Goal: Task Accomplishment & Management: Complete application form

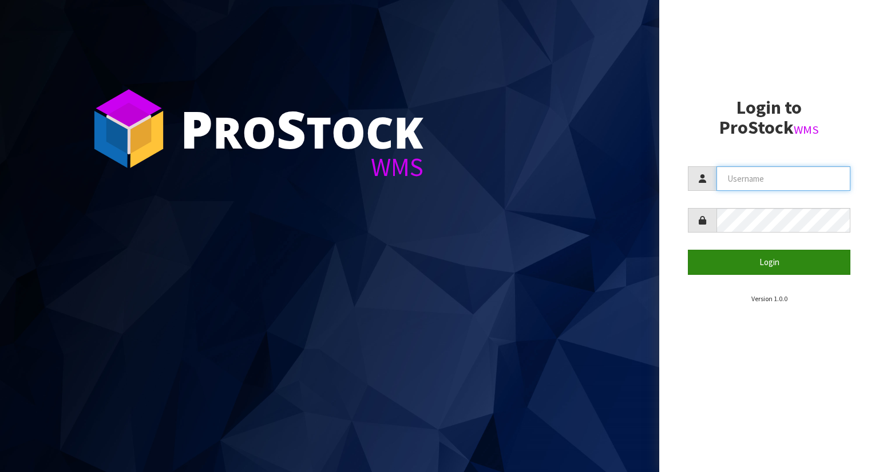
type input "YOURREFORMER"
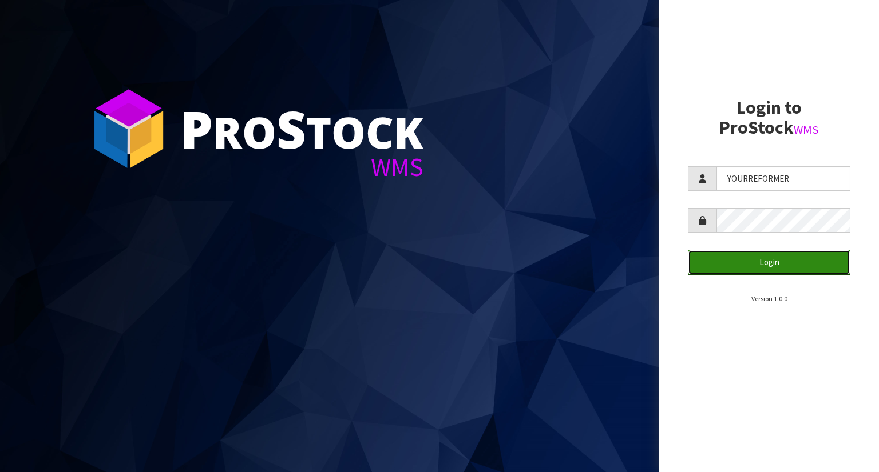
drag, startPoint x: 722, startPoint y: 269, endPoint x: 609, endPoint y: 285, distance: 114.4
click at [722, 269] on button "Login" at bounding box center [769, 262] width 162 height 25
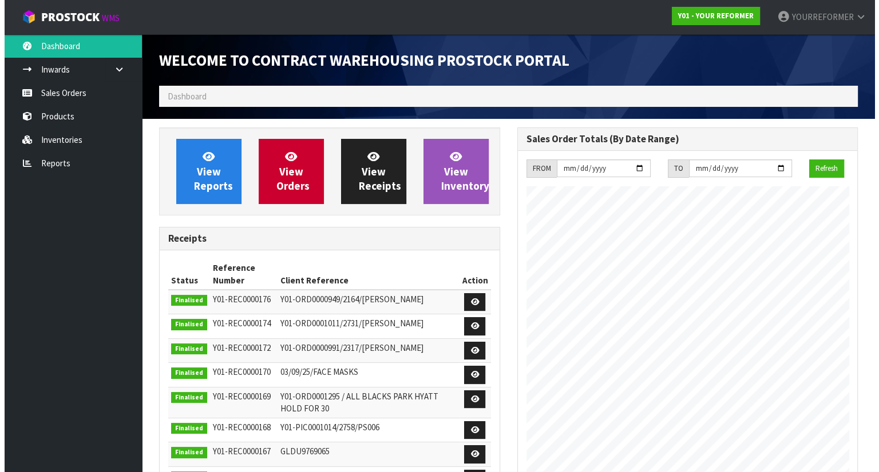
scroll to position [632, 358]
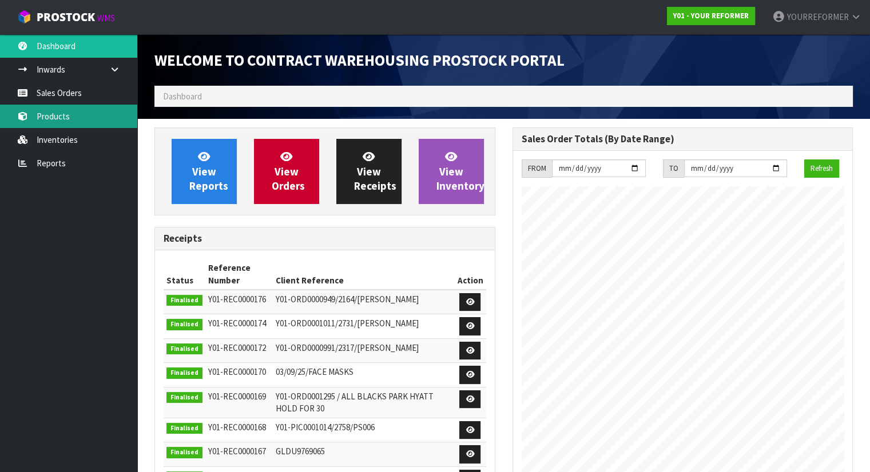
click at [38, 116] on link "Products" at bounding box center [68, 116] width 137 height 23
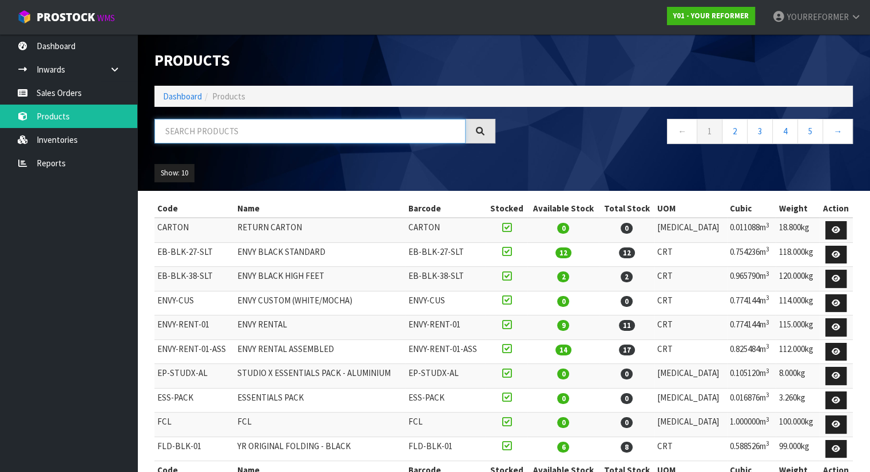
click at [217, 136] on input "text" at bounding box center [309, 131] width 311 height 25
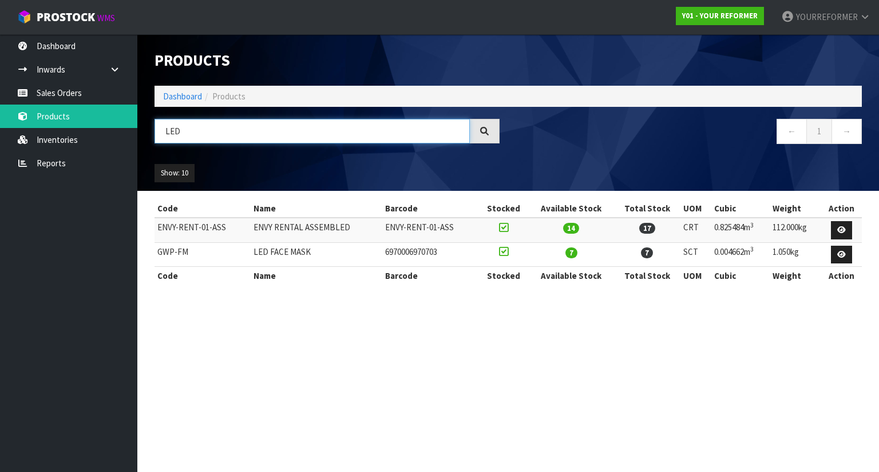
type input "LED"
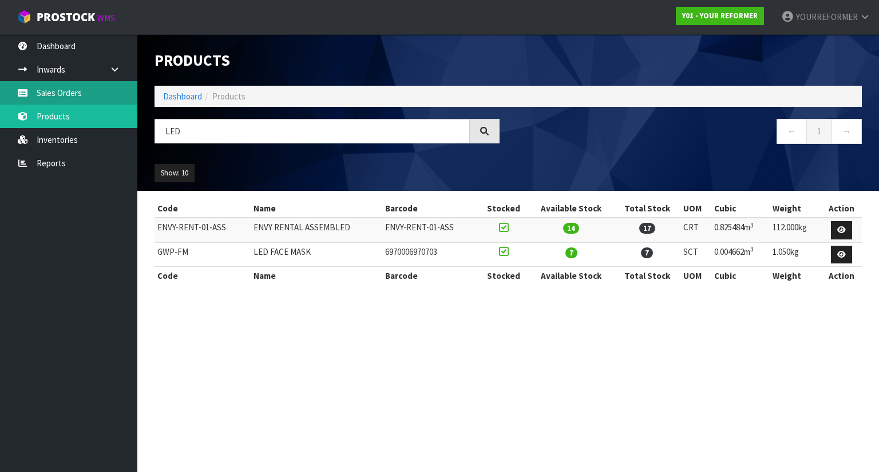
click at [71, 100] on link "Sales Orders" at bounding box center [68, 92] width 137 height 23
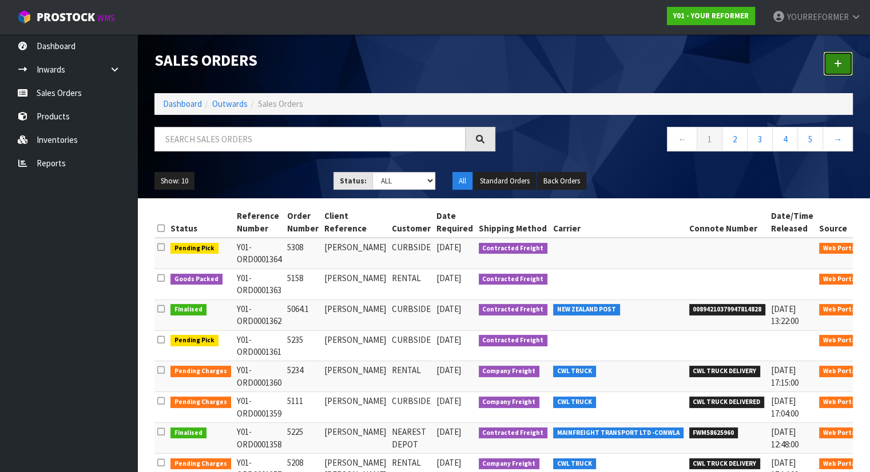
click at [843, 62] on link at bounding box center [838, 63] width 30 height 25
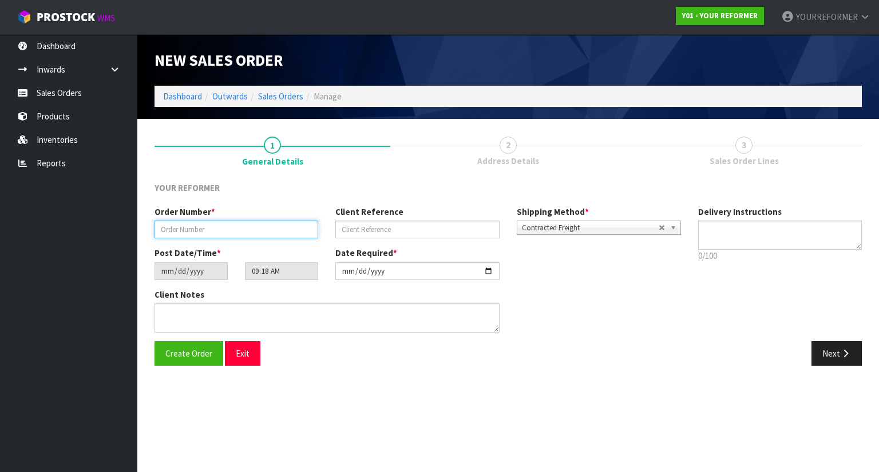
drag, startPoint x: 249, startPoint y: 232, endPoint x: 306, endPoint y: 205, distance: 62.7
click at [249, 232] on input "text" at bounding box center [236, 230] width 164 height 18
paste input "5343"
type input "5343"
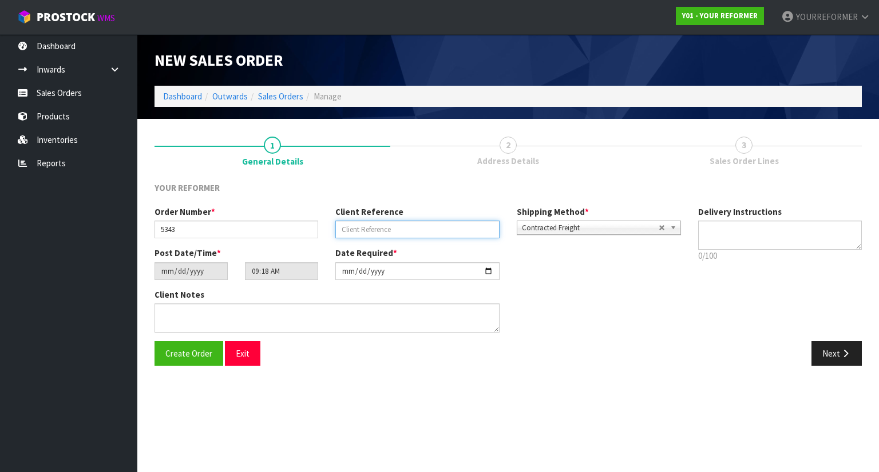
drag, startPoint x: 423, startPoint y: 229, endPoint x: 485, endPoint y: 229, distance: 61.8
click at [423, 229] on input "text" at bounding box center [417, 230] width 164 height 18
paste input "[PERSON_NAME]"
type input "[PERSON_NAME]"
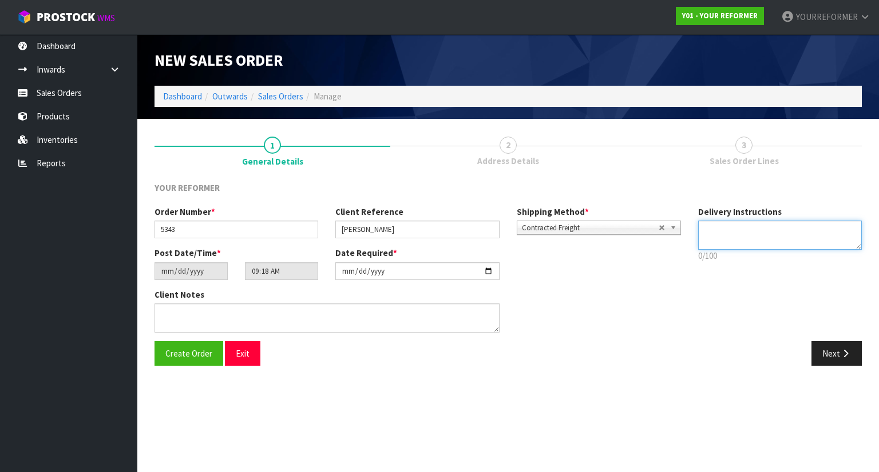
click at [752, 227] on textarea at bounding box center [780, 235] width 164 height 29
paste textarea "[PHONE_NUMBER]"
type textarea "SHIPPING TO HOME ADDRESS [PHONE_NUMBER]"
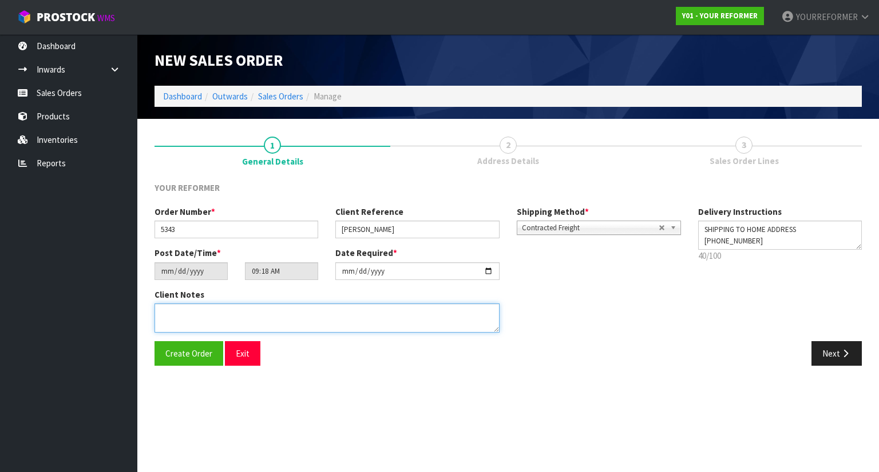
click at [272, 309] on textarea at bounding box center [326, 318] width 345 height 29
paste textarea "[PERSON_NAME] TASMAN HONDA [STREET_ADDRESS][PERSON_NAME] [PHONE_NUMBER]"
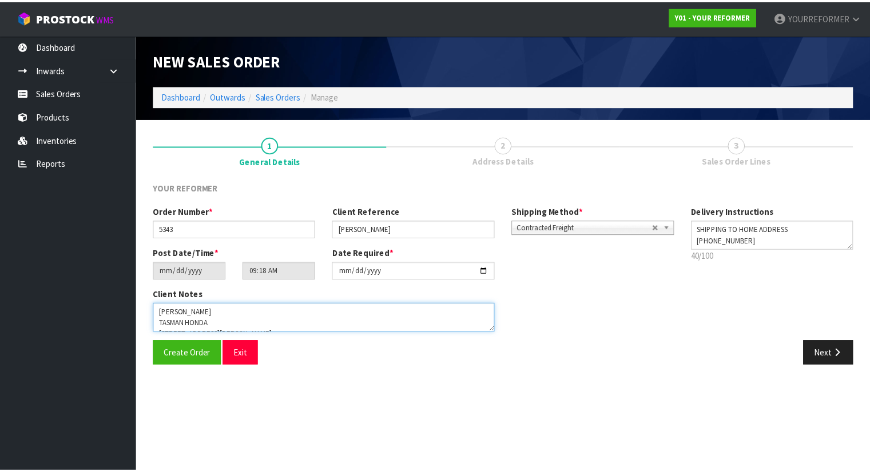
scroll to position [63, 0]
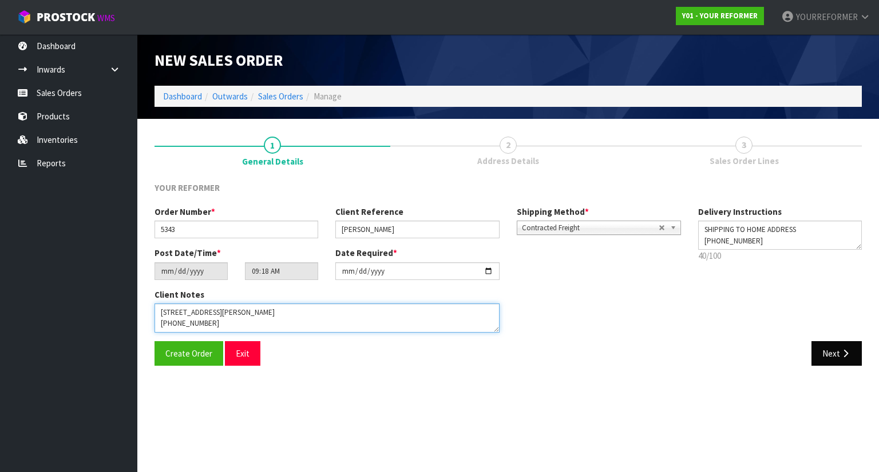
type textarea "[PERSON_NAME] TASMAN HONDA [STREET_ADDRESS][PERSON_NAME] [PHONE_NUMBER]"
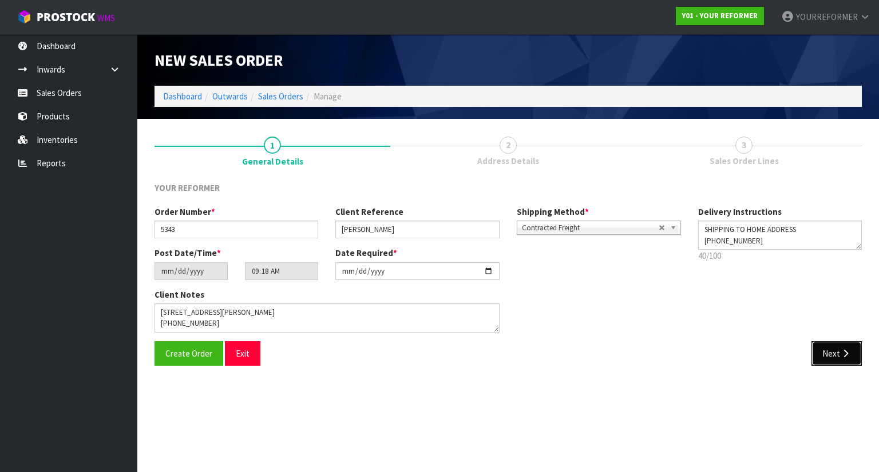
click at [832, 352] on button "Next" at bounding box center [836, 353] width 50 height 25
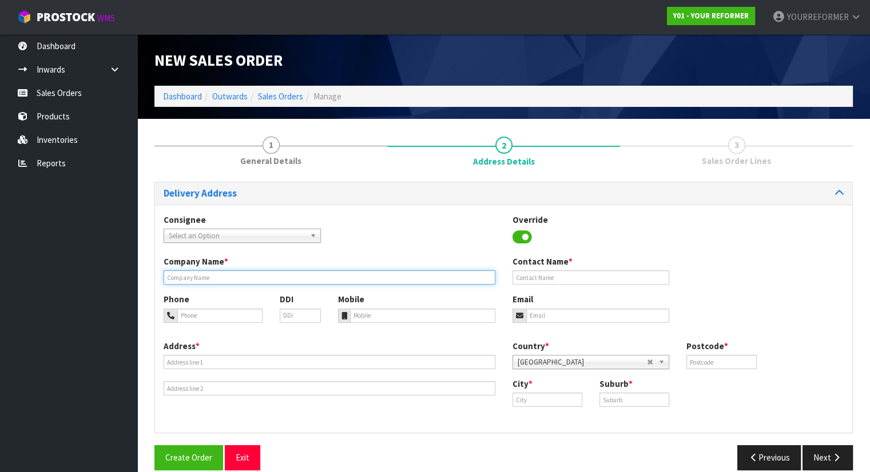
click at [213, 276] on input "text" at bounding box center [330, 278] width 332 height 14
type input "SHIPPING TO HOME ADDRESS"
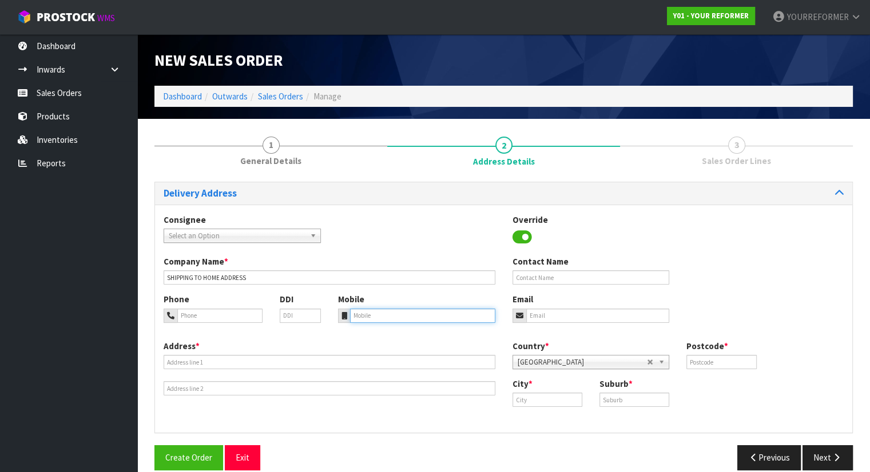
click at [383, 315] on input "tel" at bounding box center [422, 316] width 145 height 14
paste input "[PHONE_NUMBER]"
type input "[PHONE_NUMBER]"
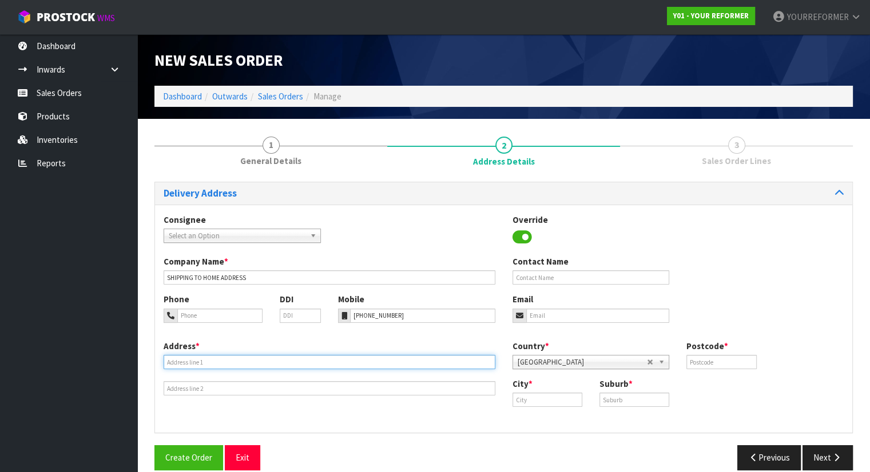
click at [212, 361] on input "text" at bounding box center [330, 362] width 332 height 14
paste input "TASMAN HONDA [STREET_ADDRESS][PERSON_NAME]"
type input "TASMAN HONDA [STREET_ADDRESS][PERSON_NAME]"
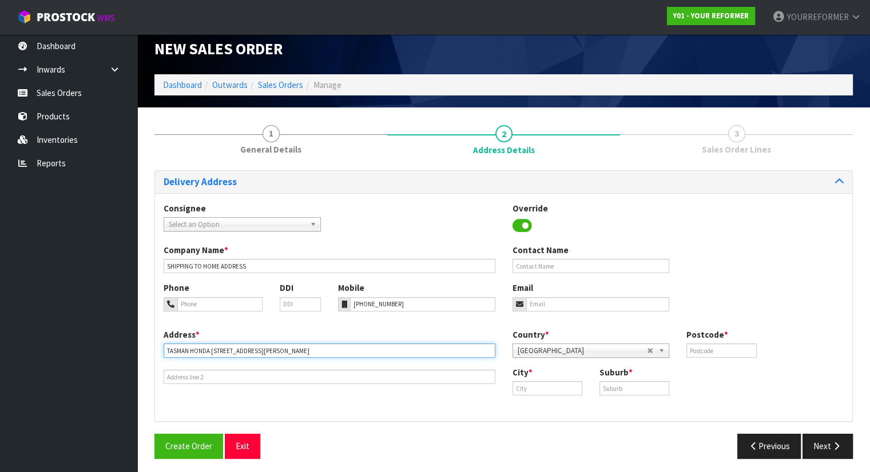
scroll to position [15, 0]
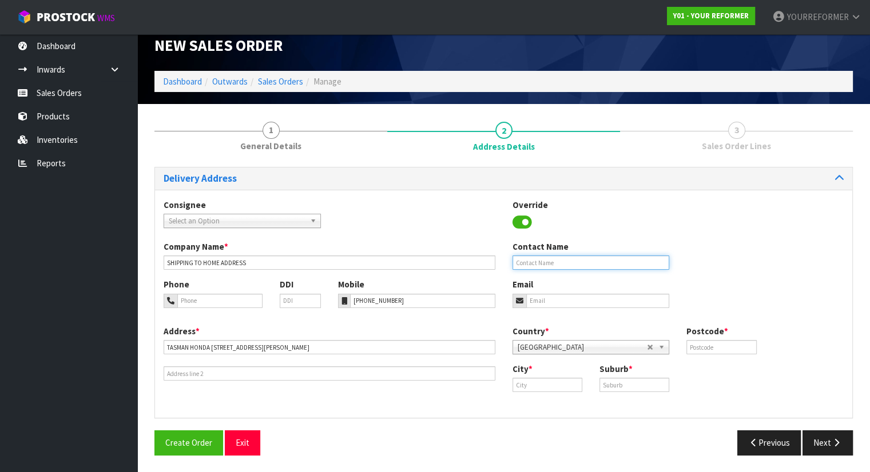
drag, startPoint x: 538, startPoint y: 260, endPoint x: 547, endPoint y: 293, distance: 33.9
click at [539, 261] on input "text" at bounding box center [591, 263] width 157 height 14
paste input "[PERSON_NAME]"
type input "[PERSON_NAME]"
click at [547, 303] on input "email" at bounding box center [598, 301] width 144 height 14
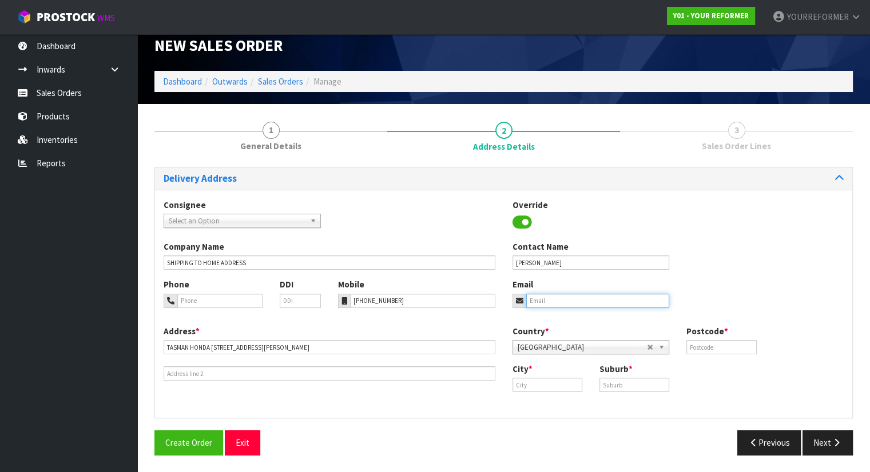
click at [542, 301] on input "email" at bounding box center [598, 301] width 144 height 14
paste input "[EMAIL_ADDRESS][DOMAIN_NAME]"
type input "[EMAIL_ADDRESS][DOMAIN_NAME]"
click at [721, 358] on div "Country * [GEOGRAPHIC_DATA] [GEOGRAPHIC_DATA] [GEOGRAPHIC_DATA] [GEOGRAPHIC_DAT…" at bounding box center [678, 344] width 349 height 38
drag, startPoint x: 718, startPoint y: 351, endPoint x: 673, endPoint y: 321, distance: 54.3
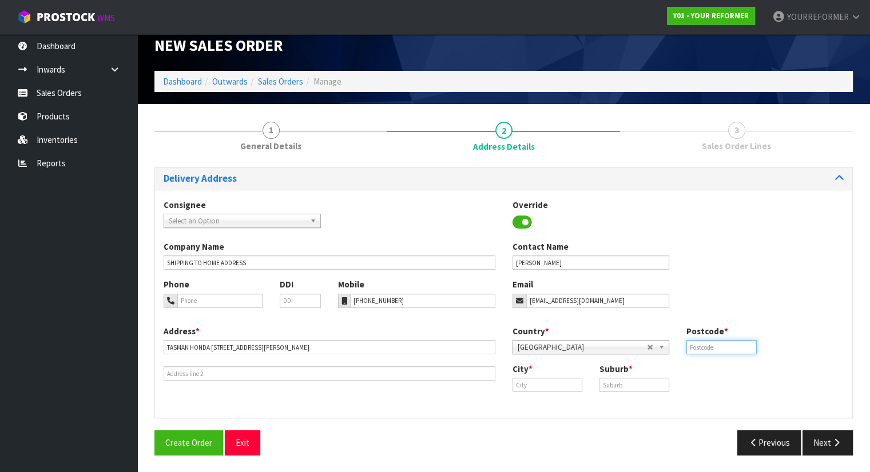
click at [718, 351] on input "text" at bounding box center [721, 347] width 70 height 14
paste input "7011"
type input "7011"
drag, startPoint x: 535, startPoint y: 383, endPoint x: 563, endPoint y: 385, distance: 28.1
click at [535, 383] on input "text" at bounding box center [548, 385] width 70 height 14
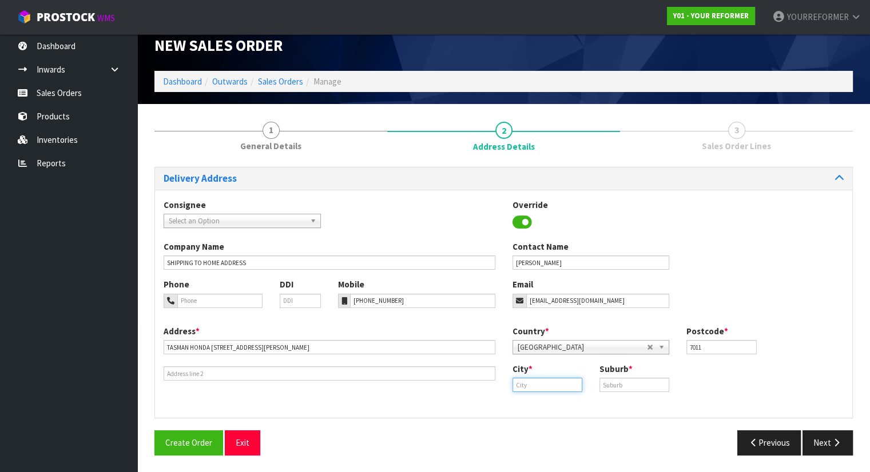
paste input "[PERSON_NAME]"
type input "[PERSON_NAME]"
click at [545, 399] on strong "[PERSON_NAME]" at bounding box center [556, 404] width 65 height 11
click at [613, 388] on input "text" at bounding box center [634, 385] width 70 height 14
drag, startPoint x: 629, startPoint y: 385, endPoint x: 729, endPoint y: 440, distance: 113.7
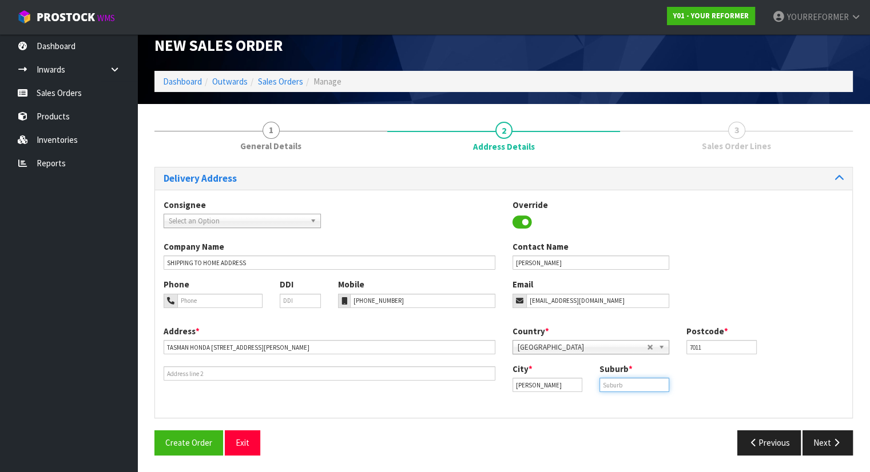
click at [629, 385] on input "text" at bounding box center [634, 385] width 70 height 14
paste input "STOKE"
type input "STOKE"
drag, startPoint x: 831, startPoint y: 447, endPoint x: 704, endPoint y: 428, distance: 127.7
click at [831, 447] on button "Next" at bounding box center [828, 443] width 50 height 25
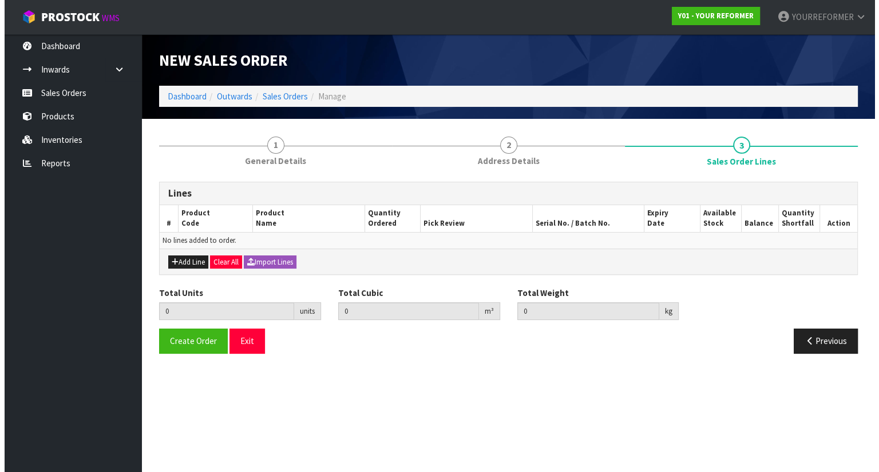
scroll to position [0, 0]
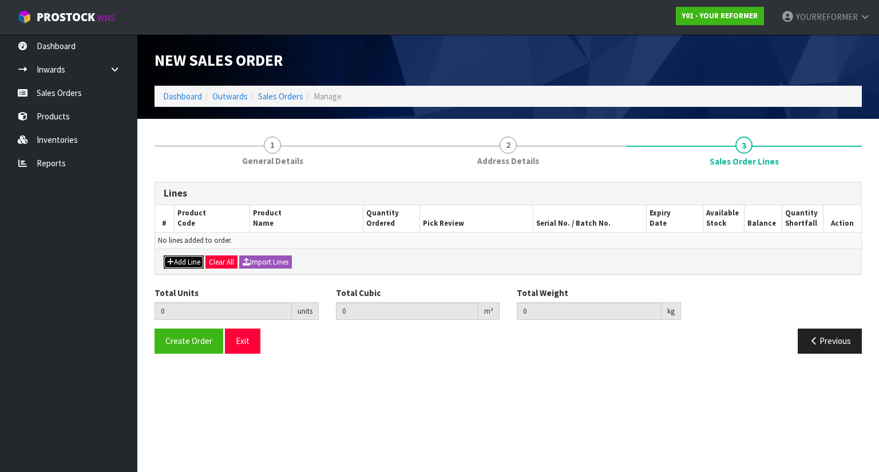
click at [182, 262] on button "Add Line" at bounding box center [184, 263] width 40 height 14
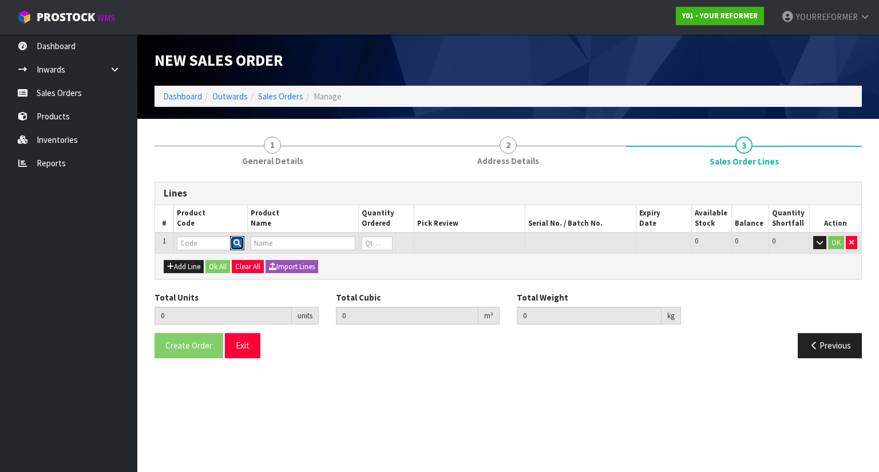
click at [243, 236] on button "button" at bounding box center [237, 243] width 14 height 15
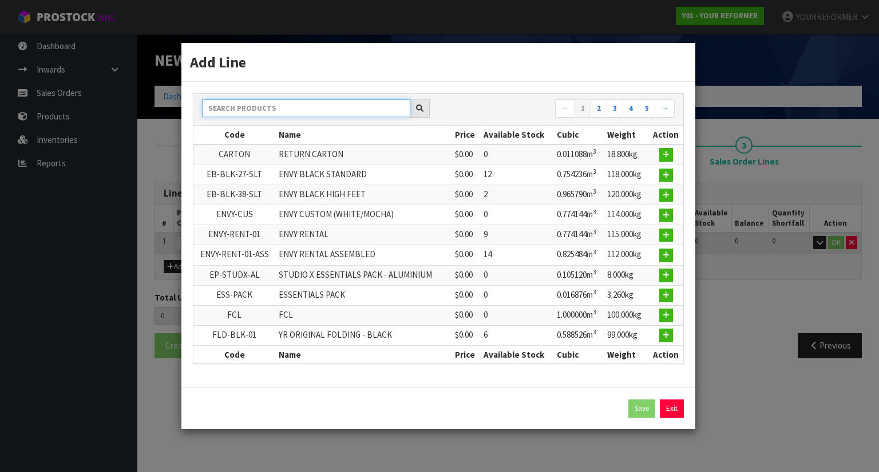
click at [277, 116] on input "text" at bounding box center [306, 109] width 208 height 18
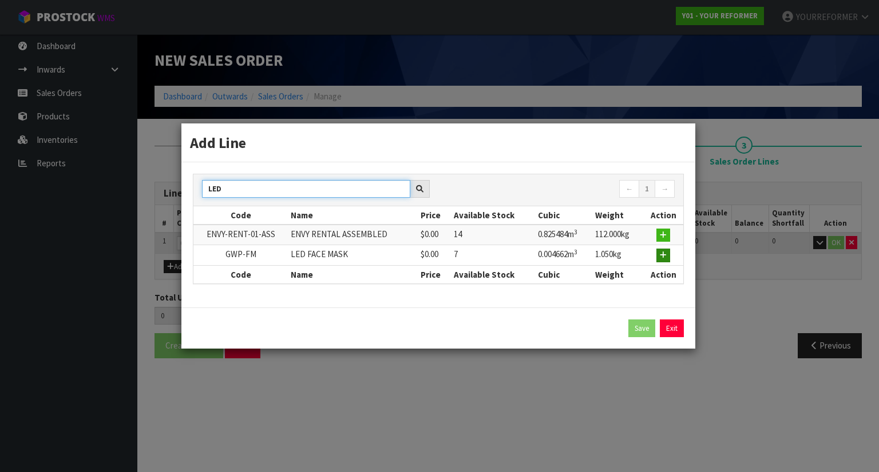
type input "LED"
click at [658, 257] on button "button" at bounding box center [663, 256] width 14 height 14
type input "0.000000"
type input "0.000"
type input "GWP-FM"
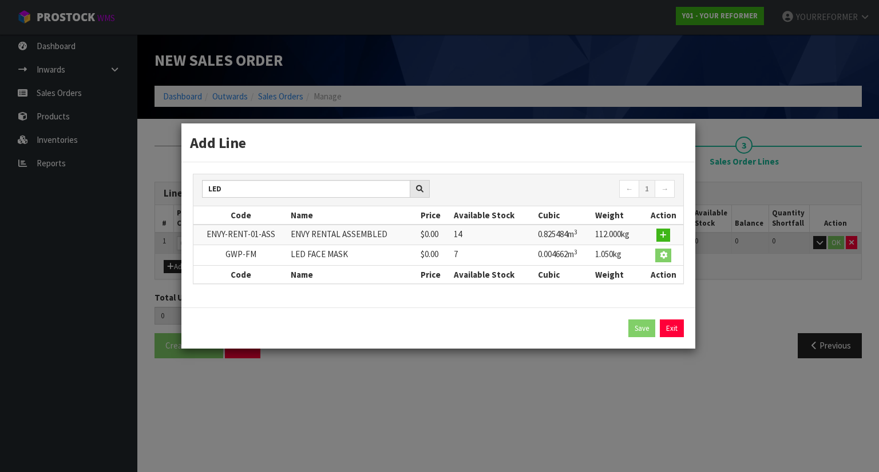
type input "LED FACE MASK"
type input "0"
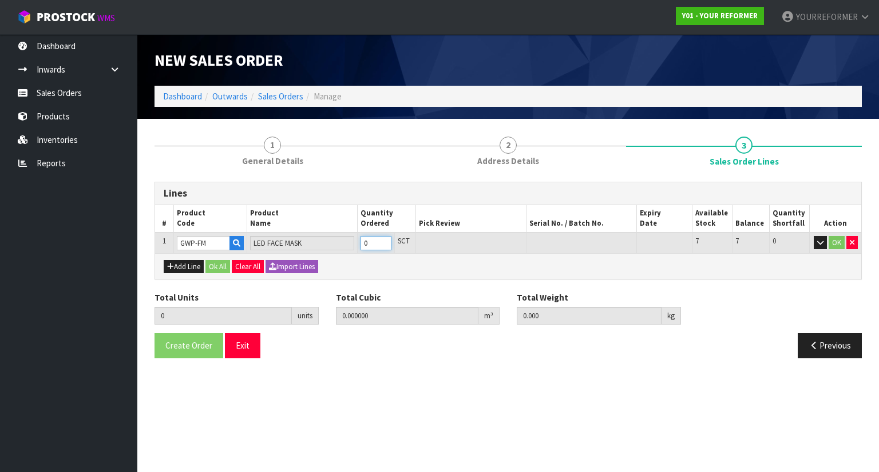
type input "1"
type input "0.004662"
type input "1.05"
type input "1"
click at [385, 239] on input "1" at bounding box center [375, 243] width 30 height 14
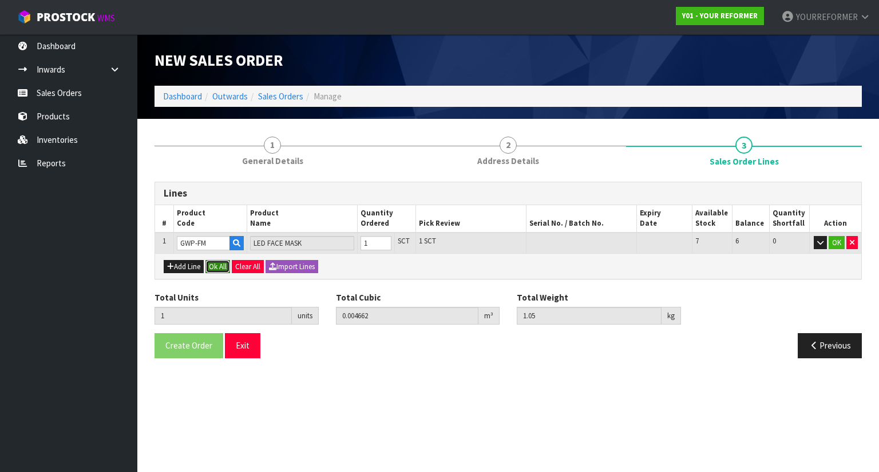
click at [215, 267] on button "Ok All" at bounding box center [217, 267] width 25 height 14
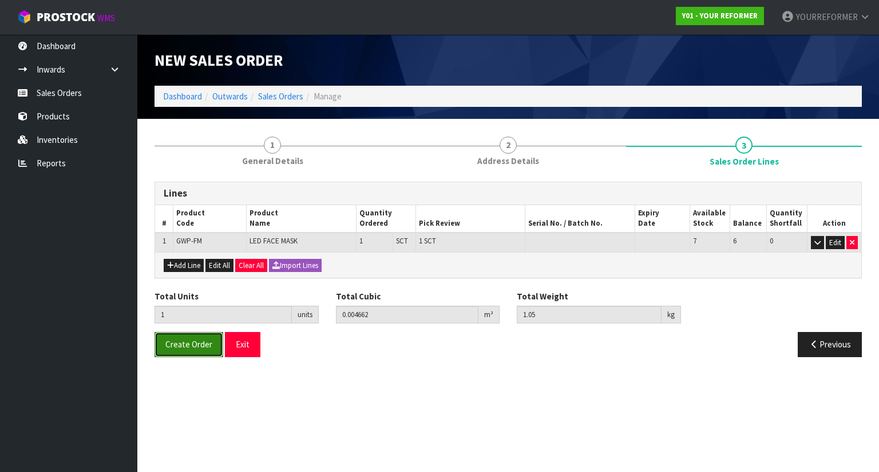
click at [189, 344] on span "Create Order" at bounding box center [188, 344] width 47 height 11
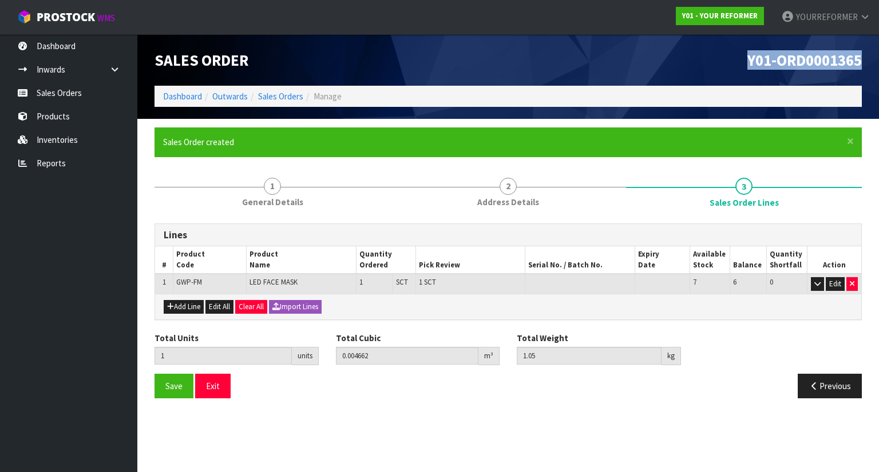
drag, startPoint x: 865, startPoint y: 57, endPoint x: 470, endPoint y: 220, distance: 427.3
click at [691, 58] on div "Y01-ORD0001365" at bounding box center [689, 59] width 362 height 51
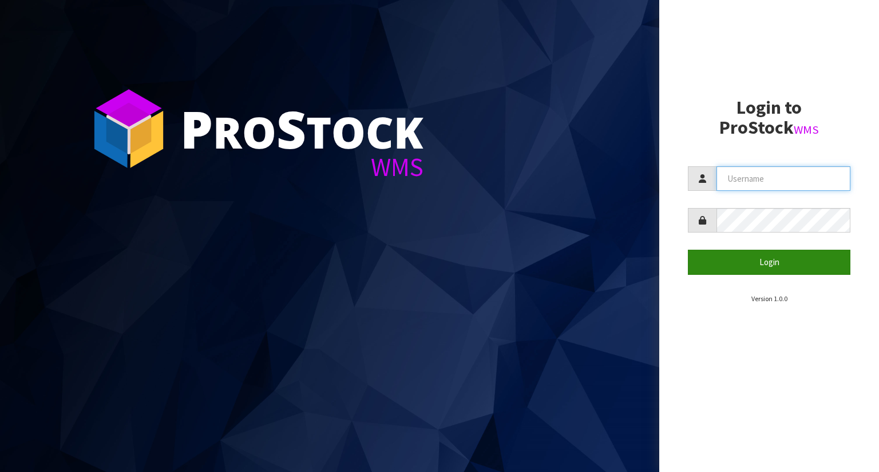
type input "YOURREFORMER"
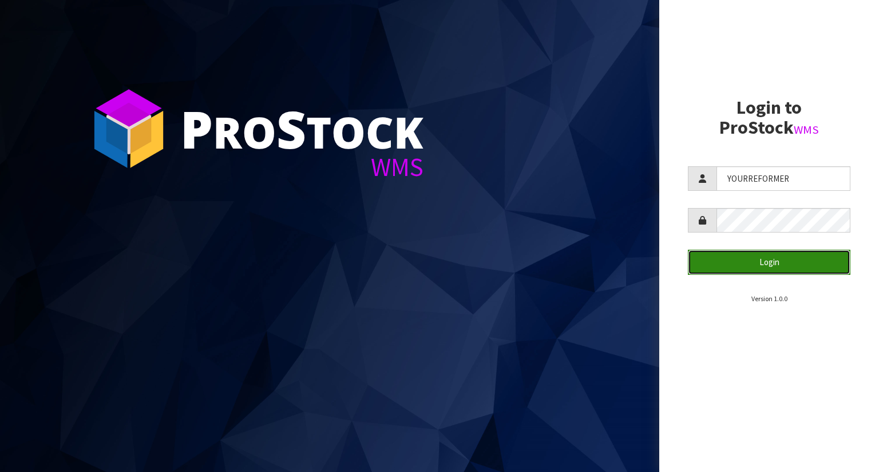
click at [755, 264] on button "Login" at bounding box center [769, 262] width 162 height 25
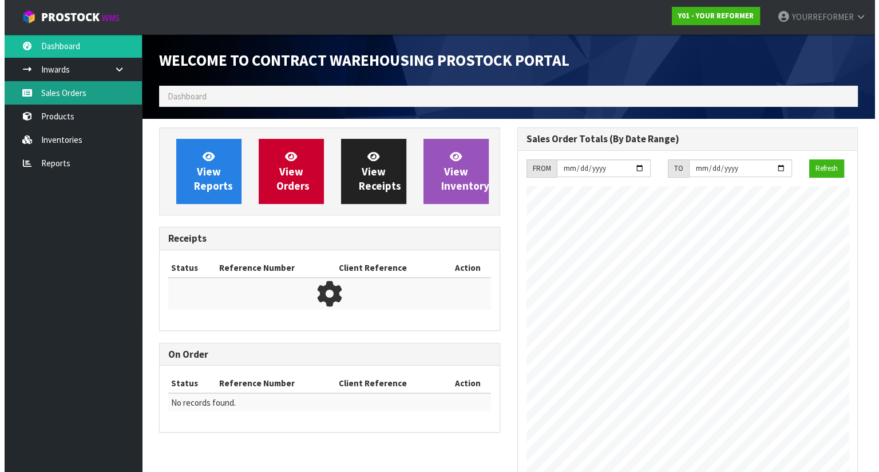
scroll to position [632, 358]
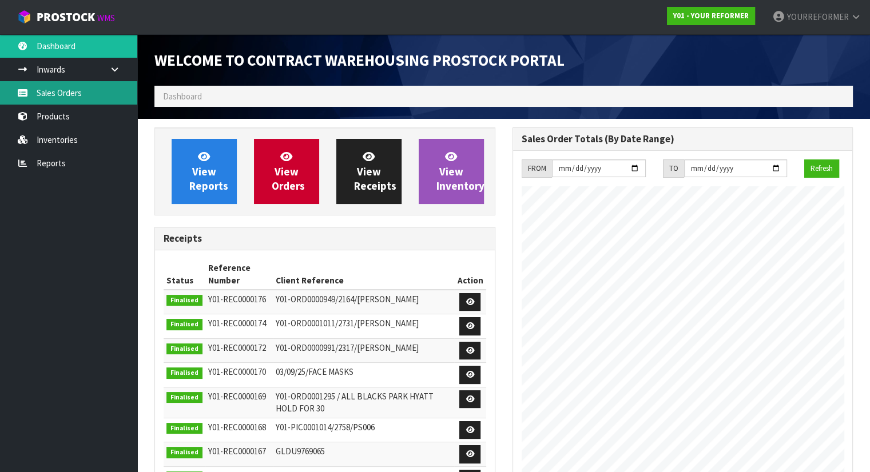
click at [97, 85] on link "Sales Orders" at bounding box center [68, 92] width 137 height 23
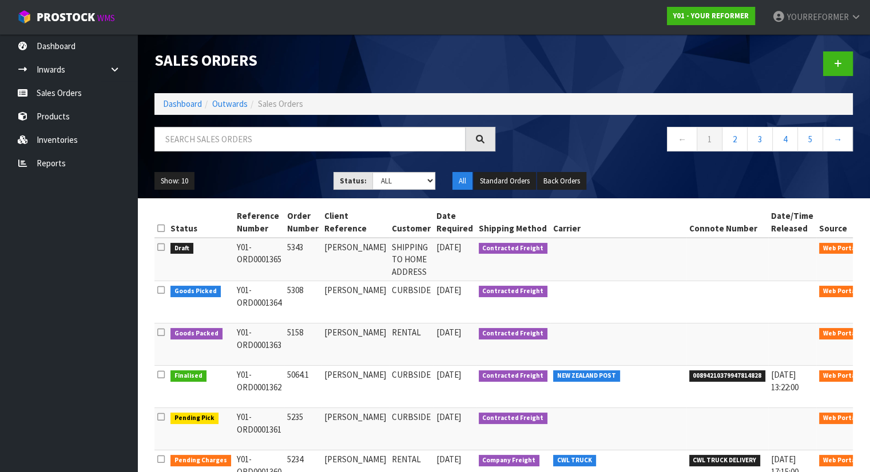
click at [837, 49] on div at bounding box center [683, 63] width 358 height 59
click at [836, 66] on icon at bounding box center [838, 63] width 8 height 9
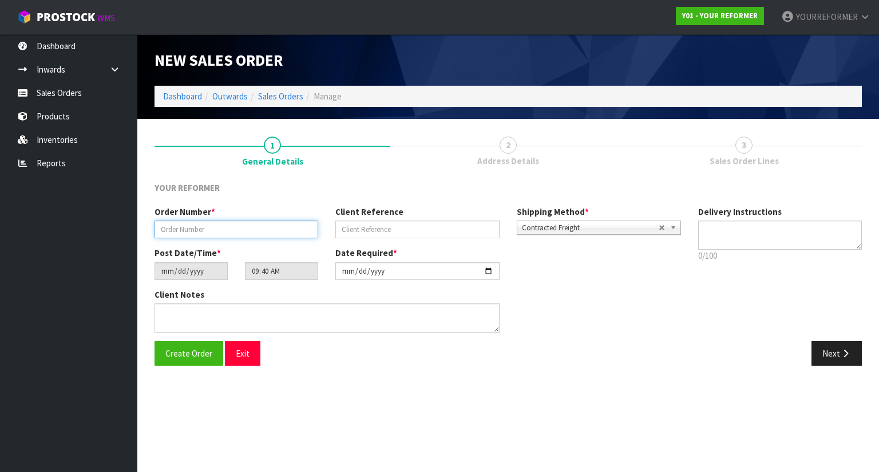
click at [226, 231] on input "text" at bounding box center [236, 230] width 164 height 18
type input "5025"
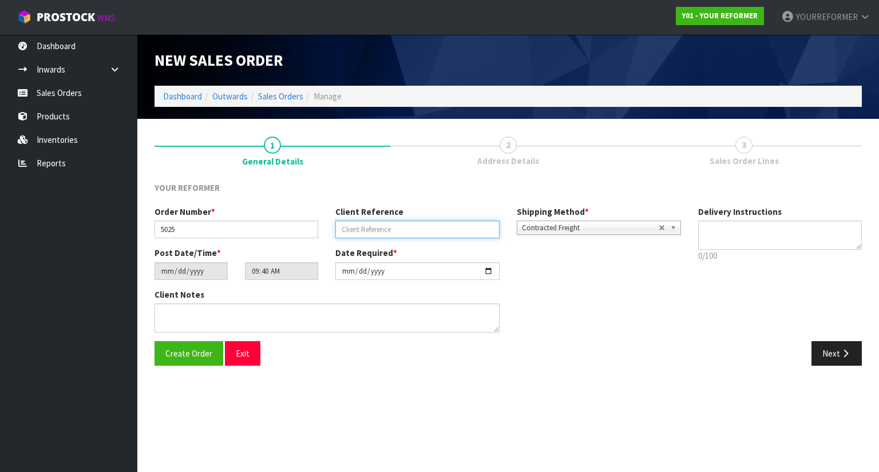
drag, startPoint x: 394, startPoint y: 234, endPoint x: 572, endPoint y: 227, distance: 178.6
click at [394, 234] on input "text" at bounding box center [417, 230] width 164 height 18
paste input "LYDIA MITCHELL"
type input "LYDIA MITCHELL"
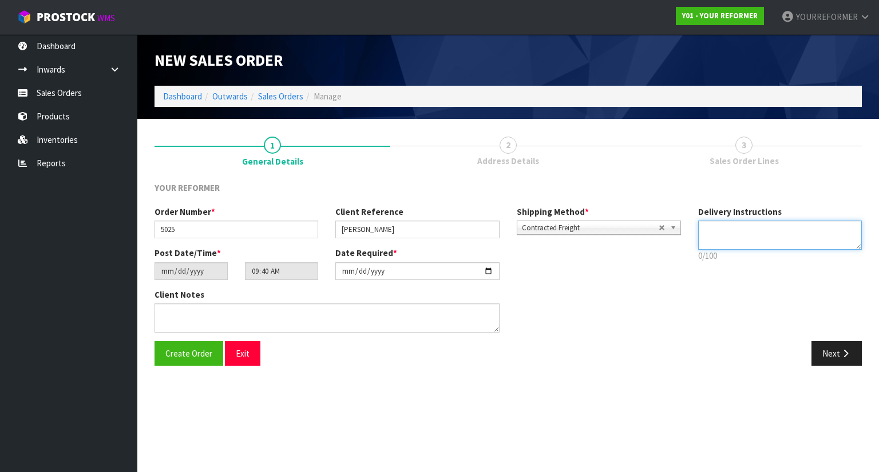
click at [751, 235] on textarea at bounding box center [780, 235] width 164 height 29
paste textarea "+64 27 275 4422"
type textarea "SHIPPING DIRECT TO CUSTOMER +64 27 275 4422"
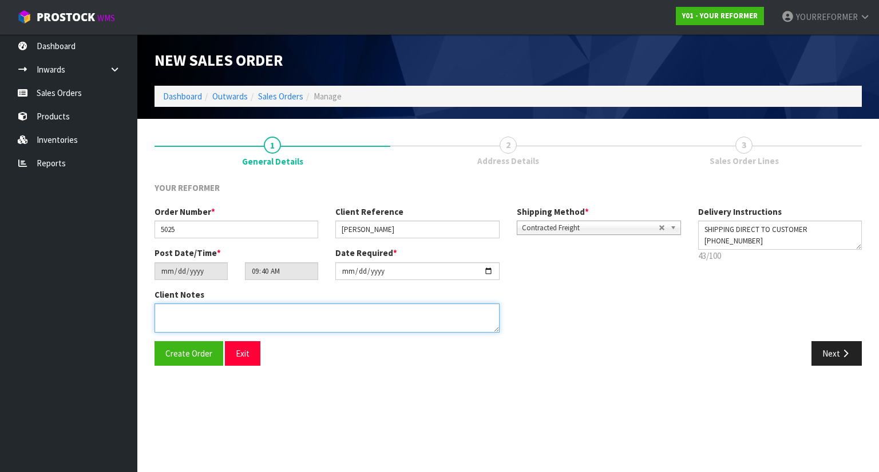
click at [277, 320] on textarea at bounding box center [326, 318] width 345 height 29
paste textarea "LYDIA MITCHELL 4 DURNESS COURT OTA JACKS POINT 9371 NEW ZEALAND +64 27 275 4422"
type textarea "LYDIA MITCHELL 4 DURNESS COURT OTA JACKS POINT 9371 NEW ZEALAND +64 27 275 4422"
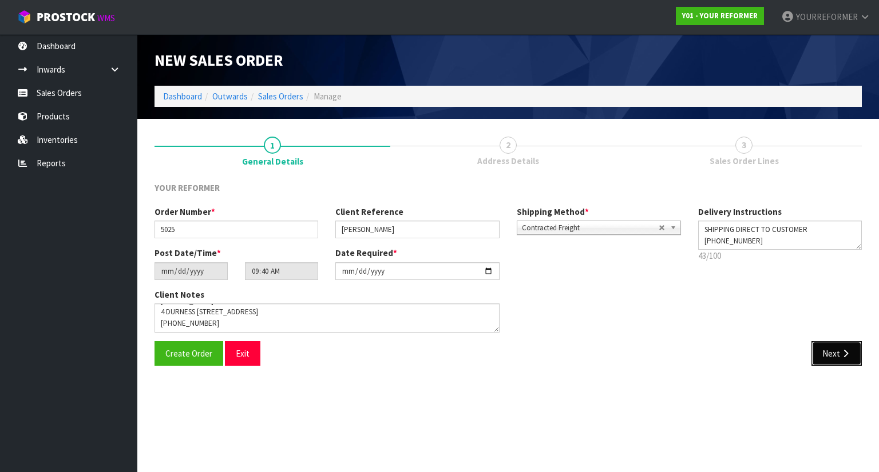
click at [829, 355] on button "Next" at bounding box center [836, 353] width 50 height 25
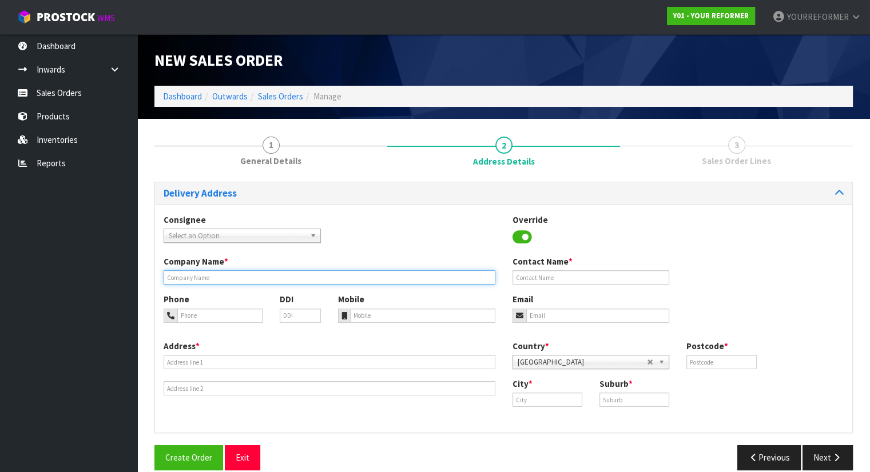
drag, startPoint x: 224, startPoint y: 272, endPoint x: 254, endPoint y: 271, distance: 29.8
click at [225, 273] on input "text" at bounding box center [330, 278] width 332 height 14
type input "SHIPPING DIRECT TO CUSTOMER"
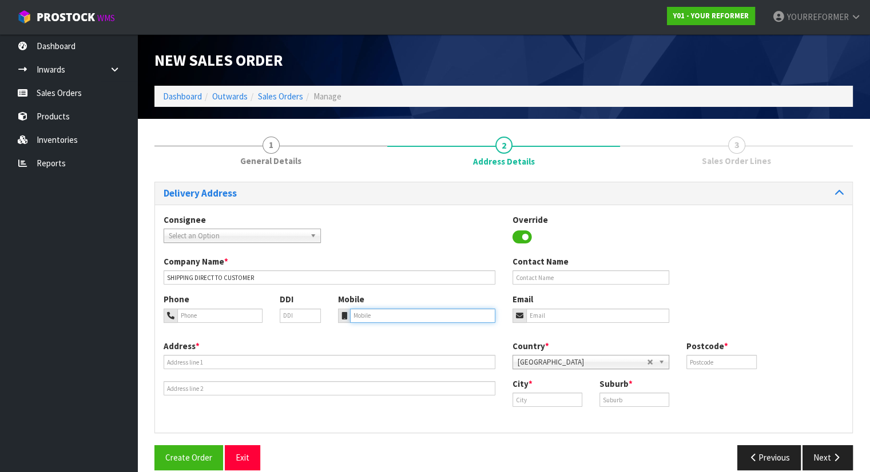
click at [357, 314] on input "tel" at bounding box center [422, 316] width 145 height 14
paste input "+64 27 275 4422"
type input "+64 27 275 4422"
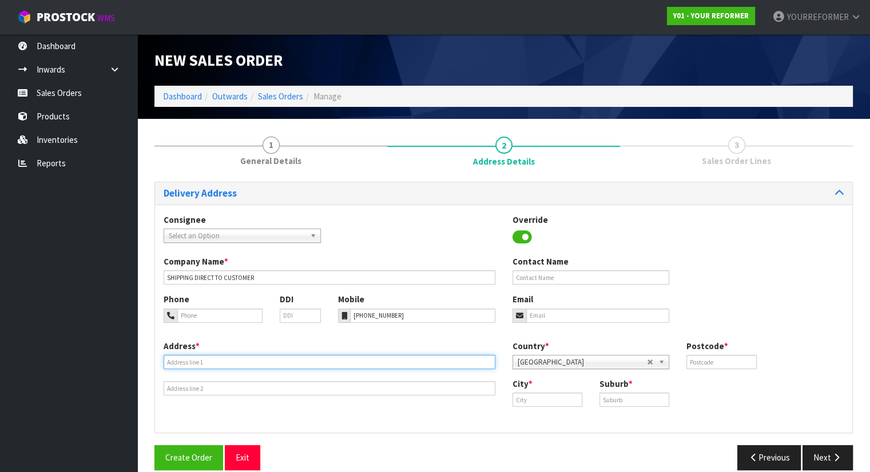
drag, startPoint x: 248, startPoint y: 362, endPoint x: 292, endPoint y: 354, distance: 44.8
click at [248, 362] on input "text" at bounding box center [330, 362] width 332 height 14
paste input "4 DURNESS COURT OTA JACKS POINT 9371 NEW ZEALAND"
type input "4 DURNESS COURT OTA JACKS POINT 9371 NEW ZEALAND"
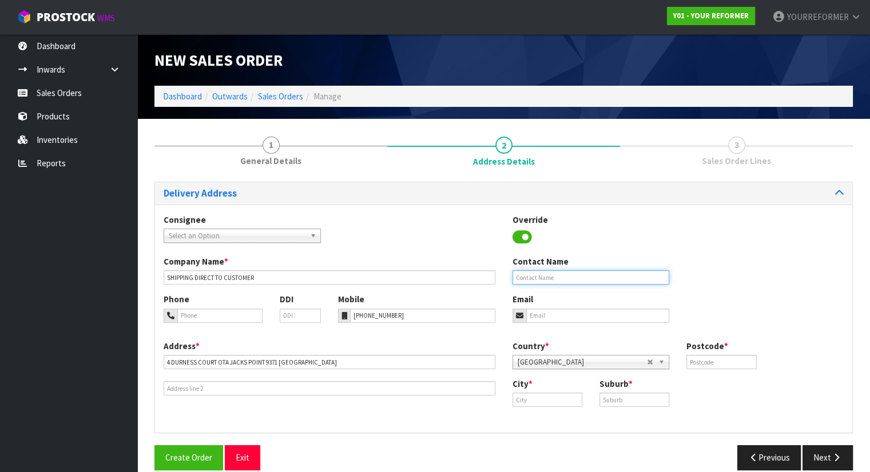
click at [569, 280] on input "text" at bounding box center [591, 278] width 157 height 14
paste input "LYDIA MITCHELL"
type input "LYDIA MITCHELL"
click at [567, 321] on input "email" at bounding box center [598, 316] width 144 height 14
paste input "lydiajanemitchell@gmail.com"
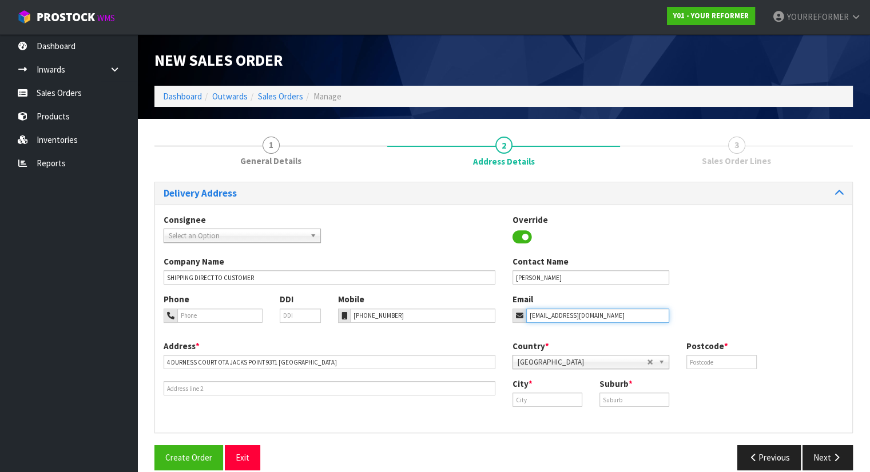
type input "lydiajanemitchell@gmail.com"
click at [706, 360] on input "text" at bounding box center [721, 362] width 70 height 14
paste input "9371"
type input "9371"
click at [541, 404] on input "text" at bounding box center [548, 400] width 70 height 14
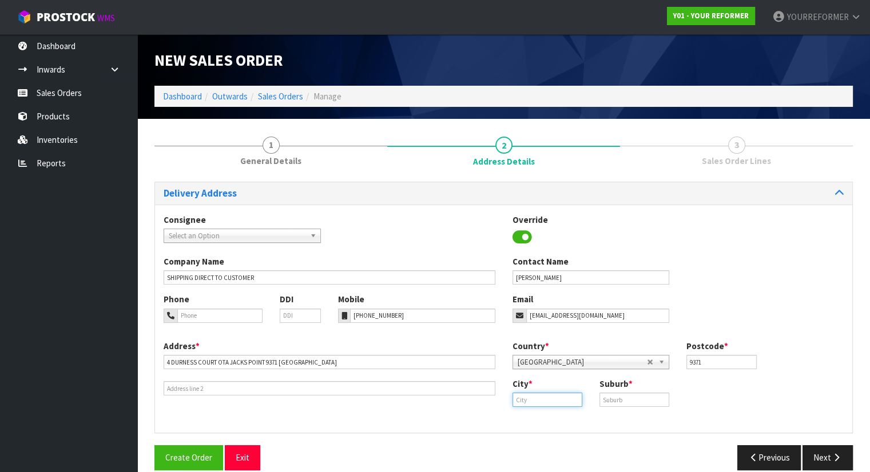
paste input "Jacks Point"
type input "Jacks Point"
click at [617, 399] on input "text" at bounding box center [634, 400] width 70 height 14
paste input "JACKS POINT"
type input "JACKS POINT"
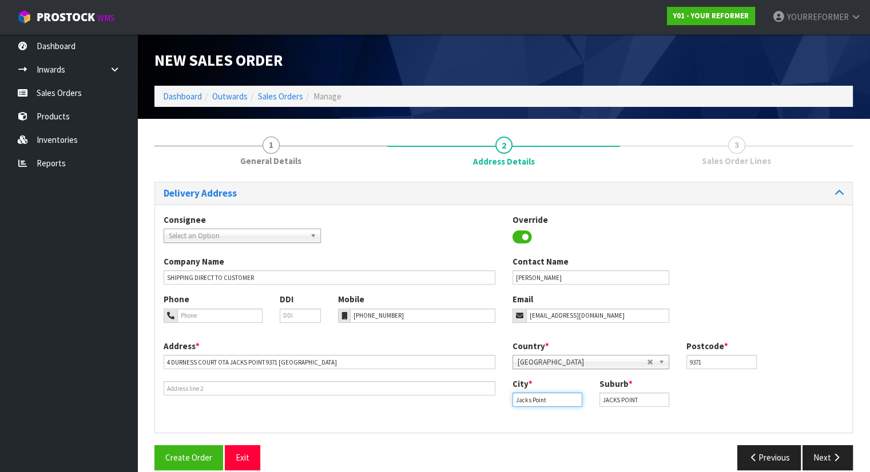
drag, startPoint x: 501, startPoint y: 399, endPoint x: 518, endPoint y: 417, distance: 24.7
click at [484, 400] on div "Address * 4 DURNESS COURT OTA JACKS POINT 9371 NEW ZEALAND Country * Afghanista…" at bounding box center [503, 382] width 697 height 85
paste input "OTA"
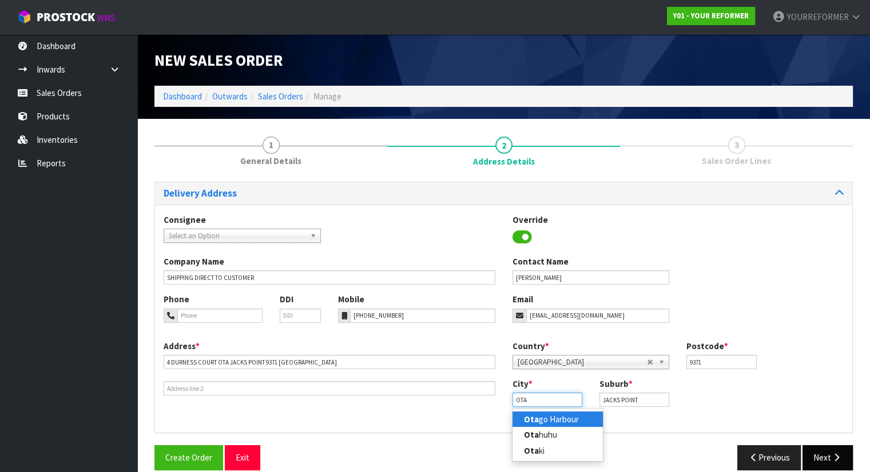
type input "OTA"
click at [835, 456] on icon "button" at bounding box center [836, 458] width 11 height 9
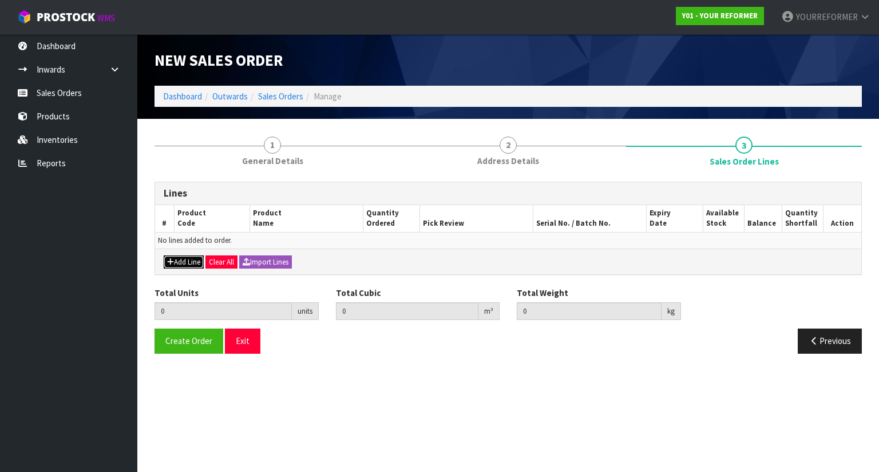
drag, startPoint x: 196, startPoint y: 260, endPoint x: 240, endPoint y: 284, distance: 50.4
click at [196, 259] on button "Add Line" at bounding box center [184, 263] width 40 height 14
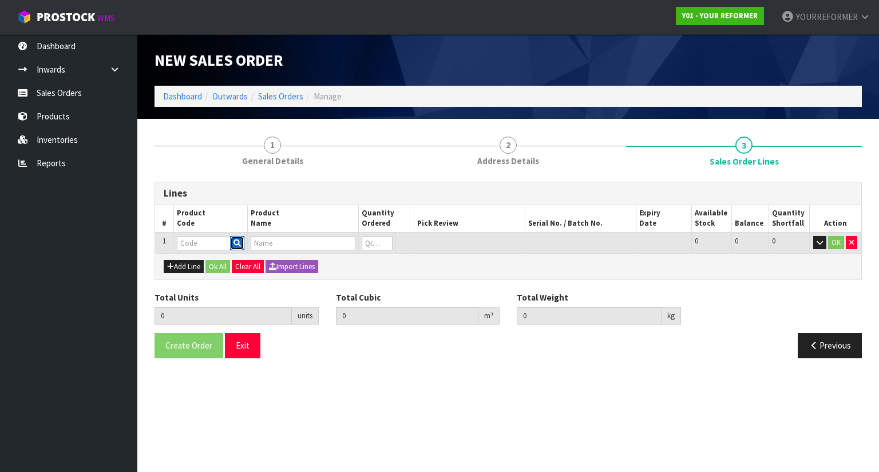
drag, startPoint x: 232, startPoint y: 241, endPoint x: 237, endPoint y: 248, distance: 8.6
click at [232, 240] on button "button" at bounding box center [237, 243] width 14 height 15
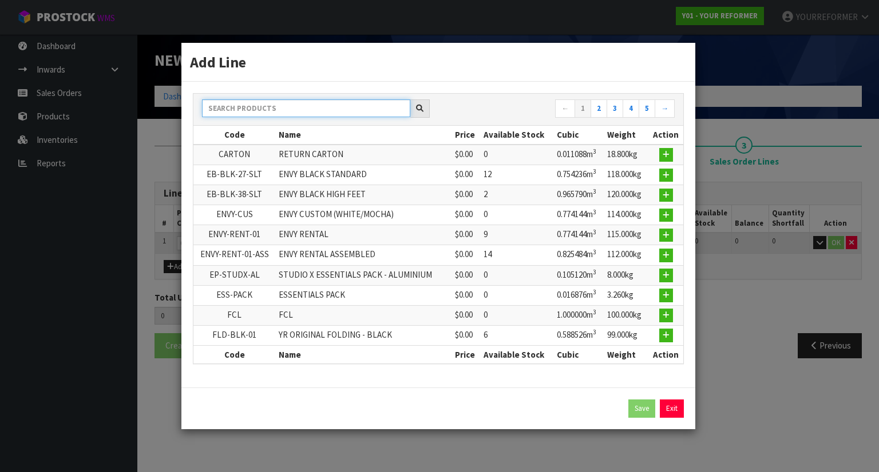
click at [241, 109] on input "text" at bounding box center [306, 109] width 208 height 18
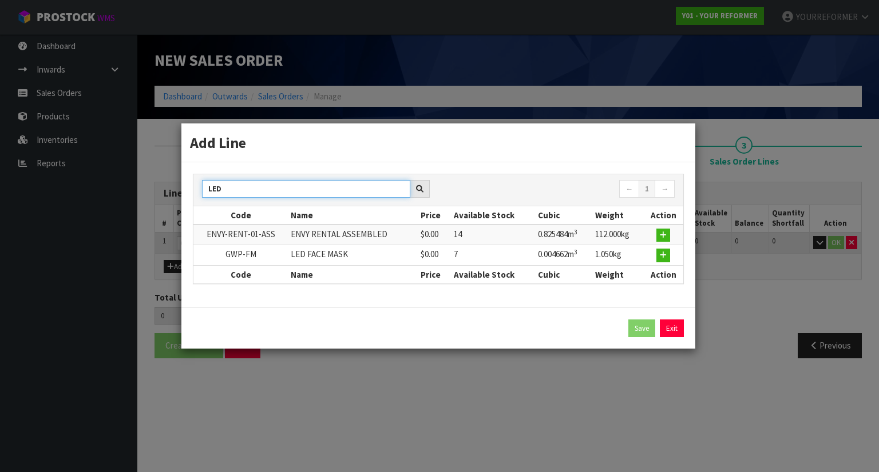
type input "LED"
click at [662, 255] on icon "button" at bounding box center [663, 255] width 7 height 7
type input "0.000000"
type input "0.000"
type input "GWP-FM"
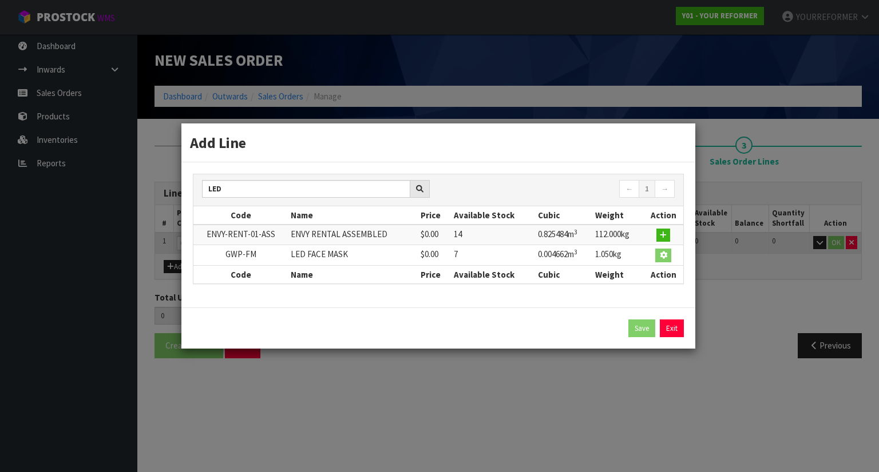
type input "LED FACE MASK"
type input "0"
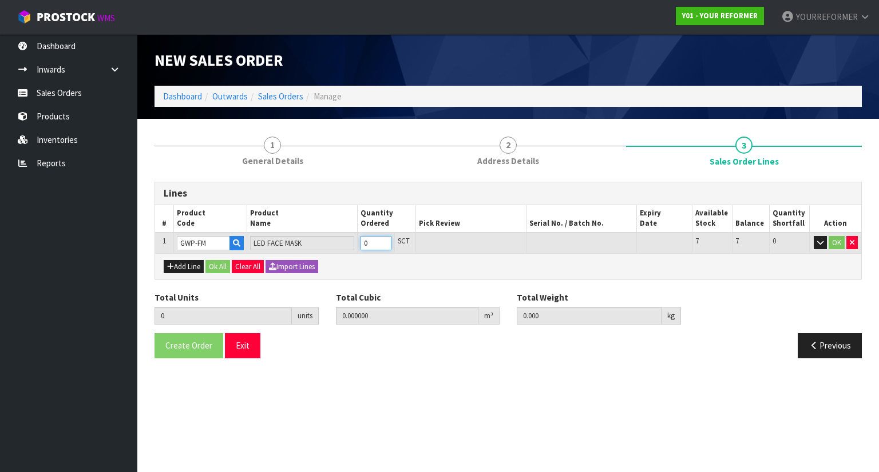
type input "1"
type input "0.004662"
type input "1.05"
type input "1"
click at [387, 237] on input "1" at bounding box center [375, 243] width 30 height 14
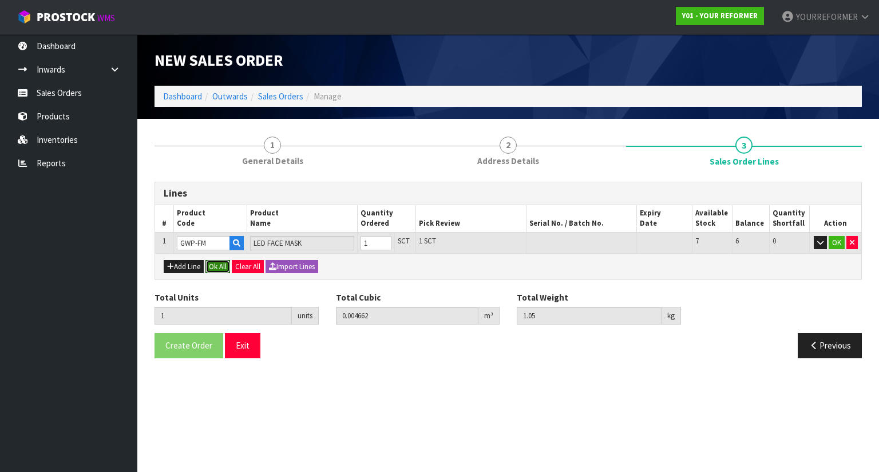
drag, startPoint x: 223, startPoint y: 266, endPoint x: 201, endPoint y: 300, distance: 40.9
click at [223, 267] on button "Ok All" at bounding box center [217, 267] width 25 height 14
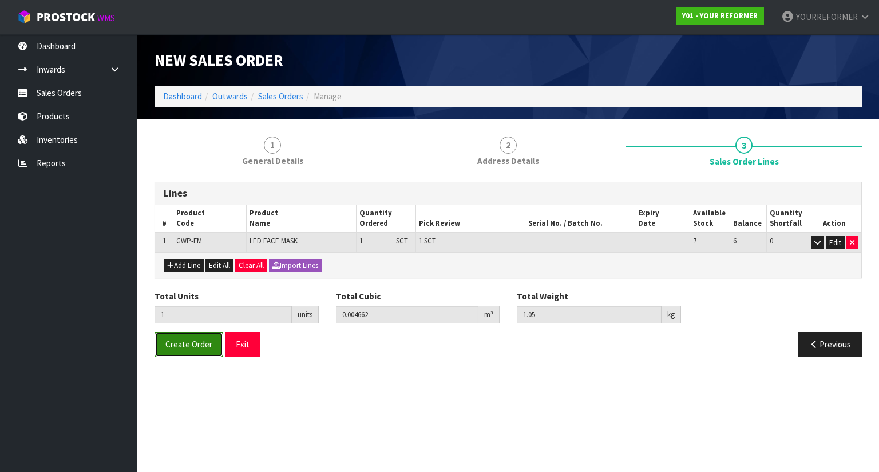
click at [202, 332] on button "Create Order" at bounding box center [188, 344] width 69 height 25
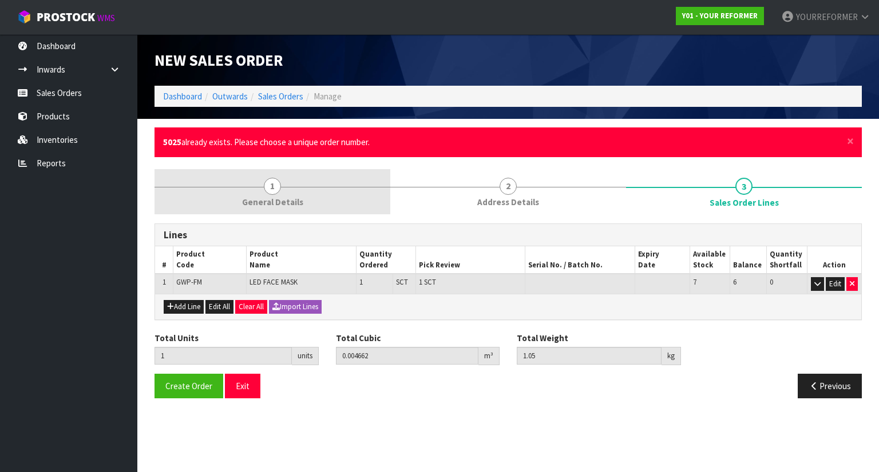
click at [301, 187] on div at bounding box center [272, 187] width 236 height 1
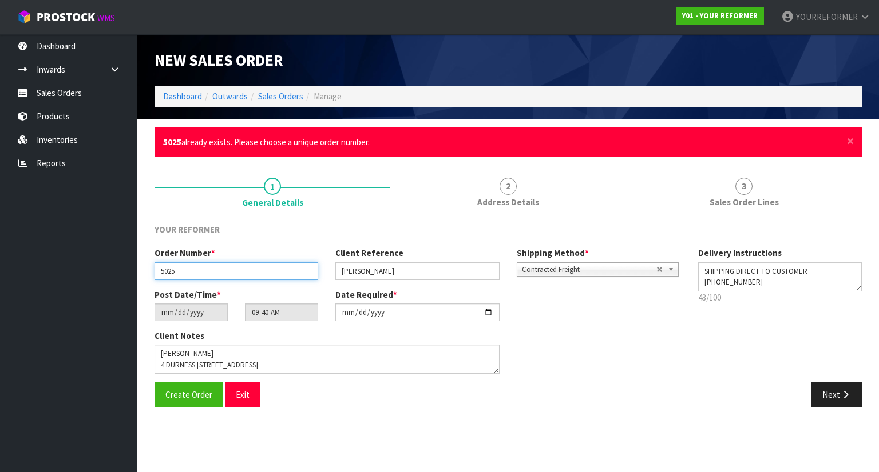
drag, startPoint x: 193, startPoint y: 273, endPoint x: 129, endPoint y: 283, distance: 64.9
click at [124, 274] on body "Toggle navigation ProStock WMS Y01 - YOUR REFORMER YOURREFORMER Logout Dashboar…" at bounding box center [439, 236] width 879 height 472
paste input "344"
type input "5344"
click at [197, 392] on span "Create Order" at bounding box center [188, 395] width 47 height 11
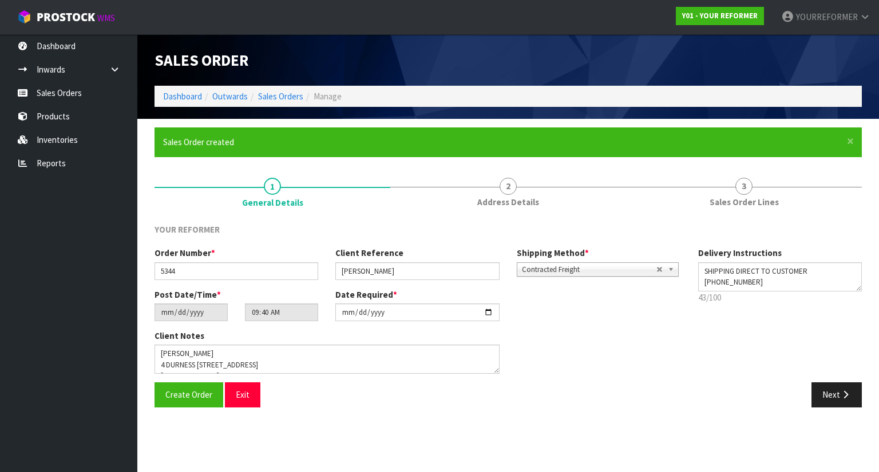
type input "11:40:00.000"
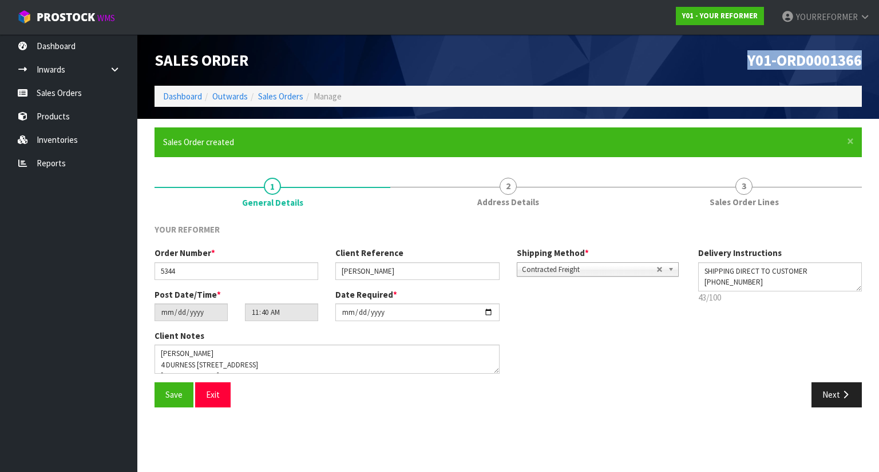
drag, startPoint x: 855, startPoint y: 57, endPoint x: 703, endPoint y: 57, distance: 152.2
click at [704, 57] on div "Y01-ORD0001366" at bounding box center [689, 59] width 362 height 51
copy span "Y01-ORD0001366"
